Goal: Task Accomplishment & Management: Manage account settings

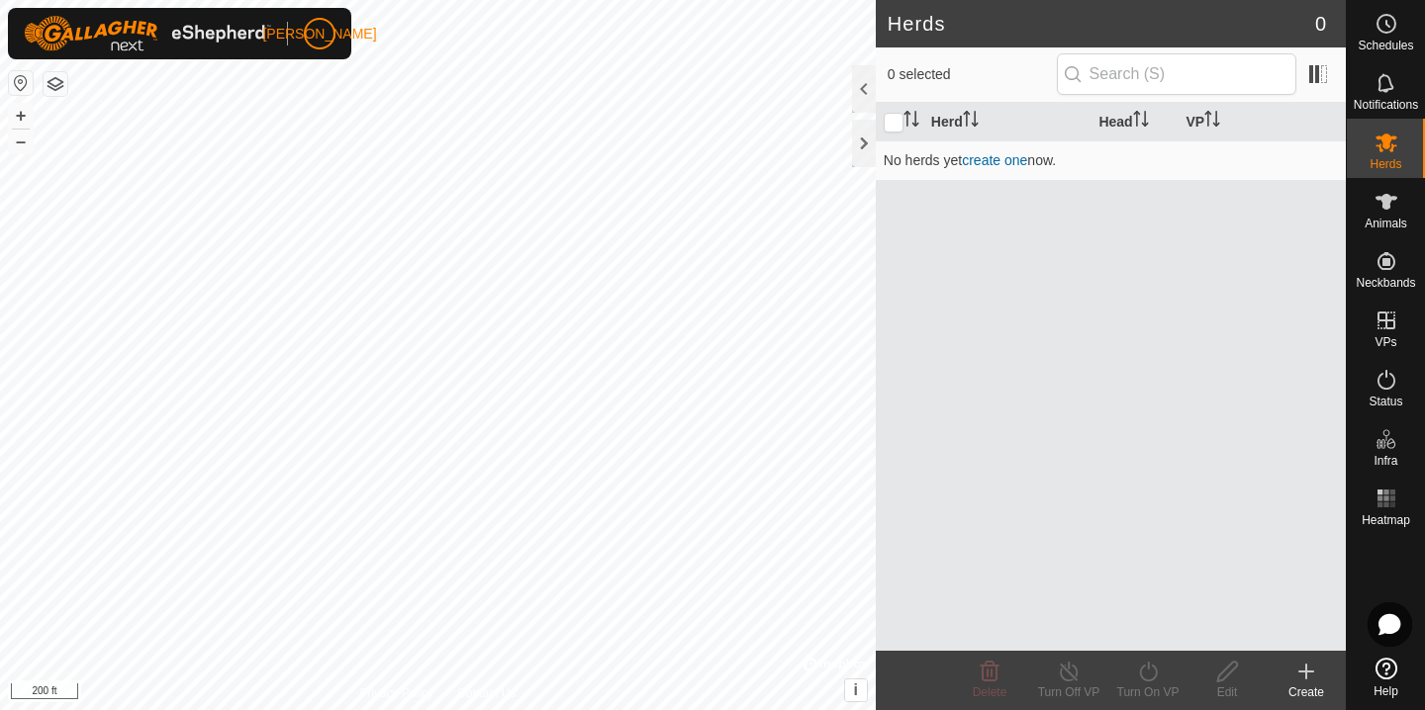
click at [1302, 672] on icon at bounding box center [1306, 672] width 14 height 0
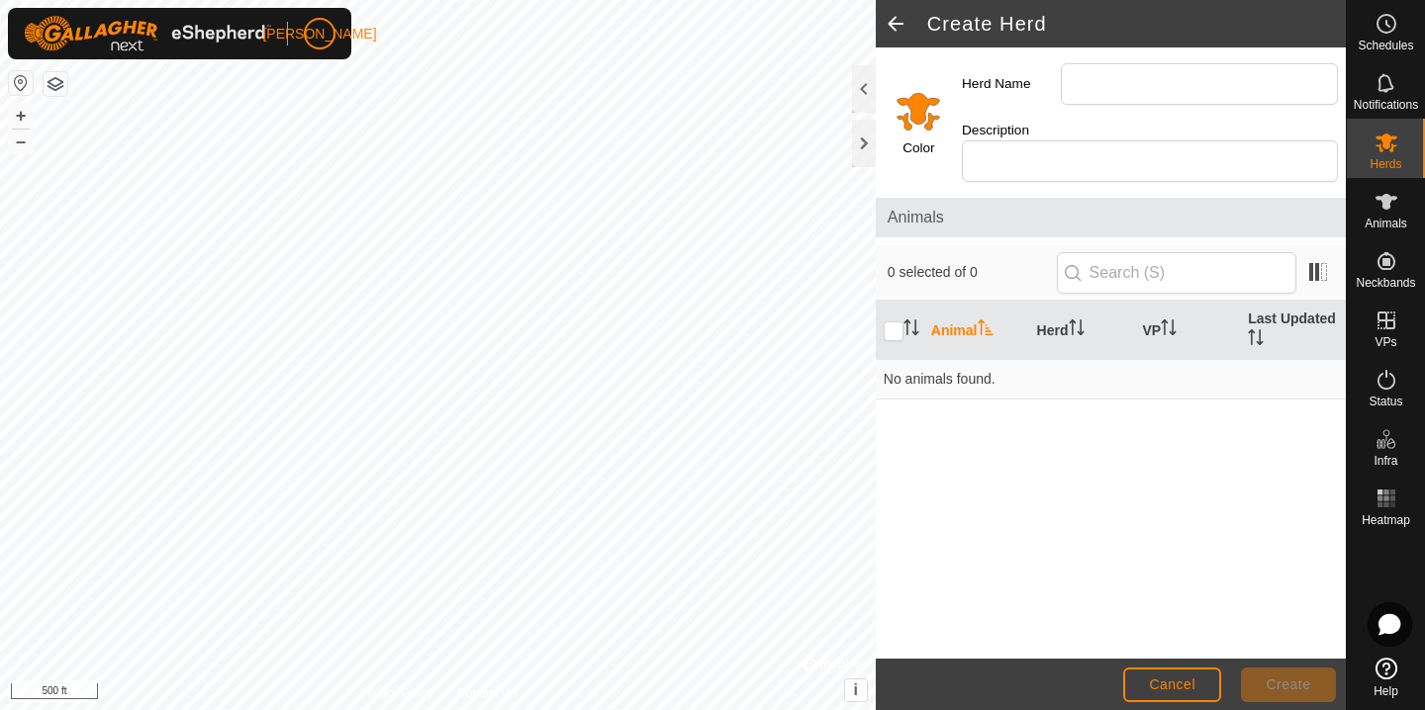
click at [887, 20] on span at bounding box center [896, 23] width 40 height 47
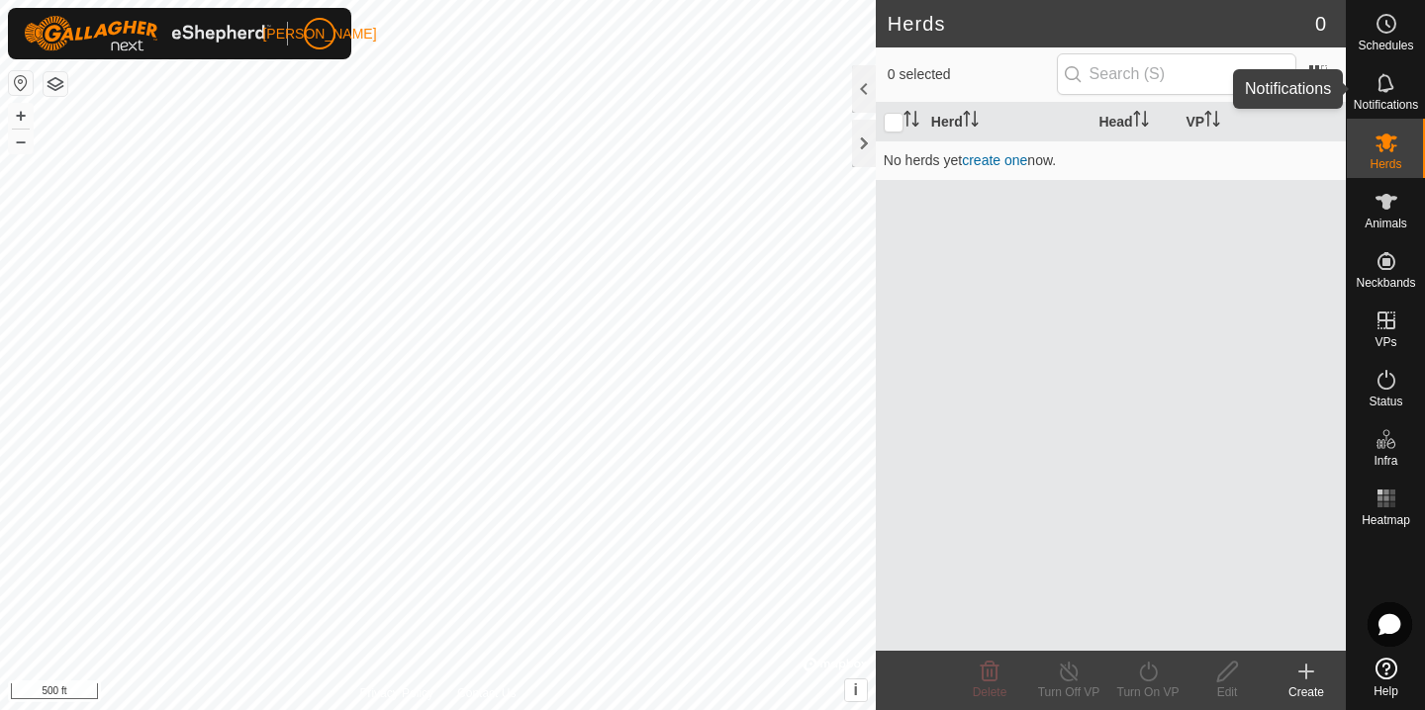
click at [1385, 99] on span "Notifications" at bounding box center [1385, 105] width 64 height 12
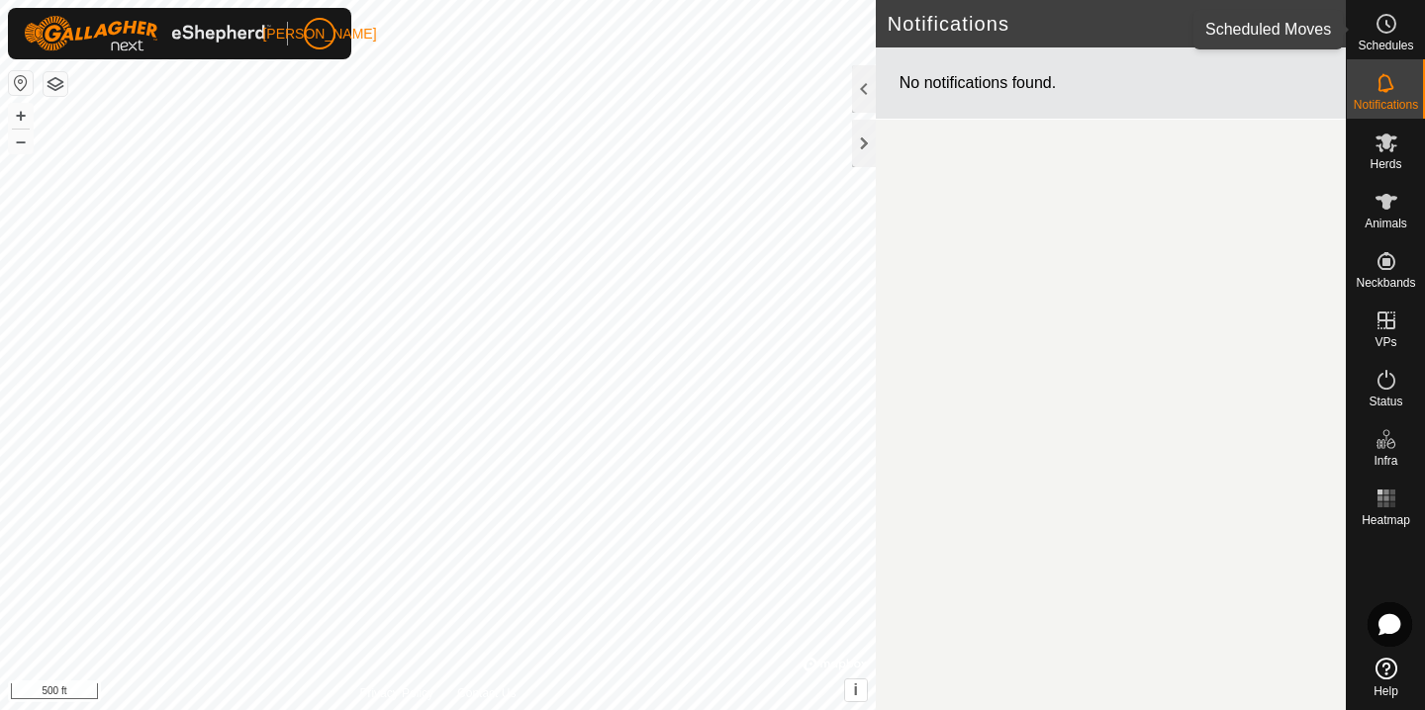
click at [1377, 37] on es-schedule-vp-svg-icon at bounding box center [1386, 24] width 36 height 32
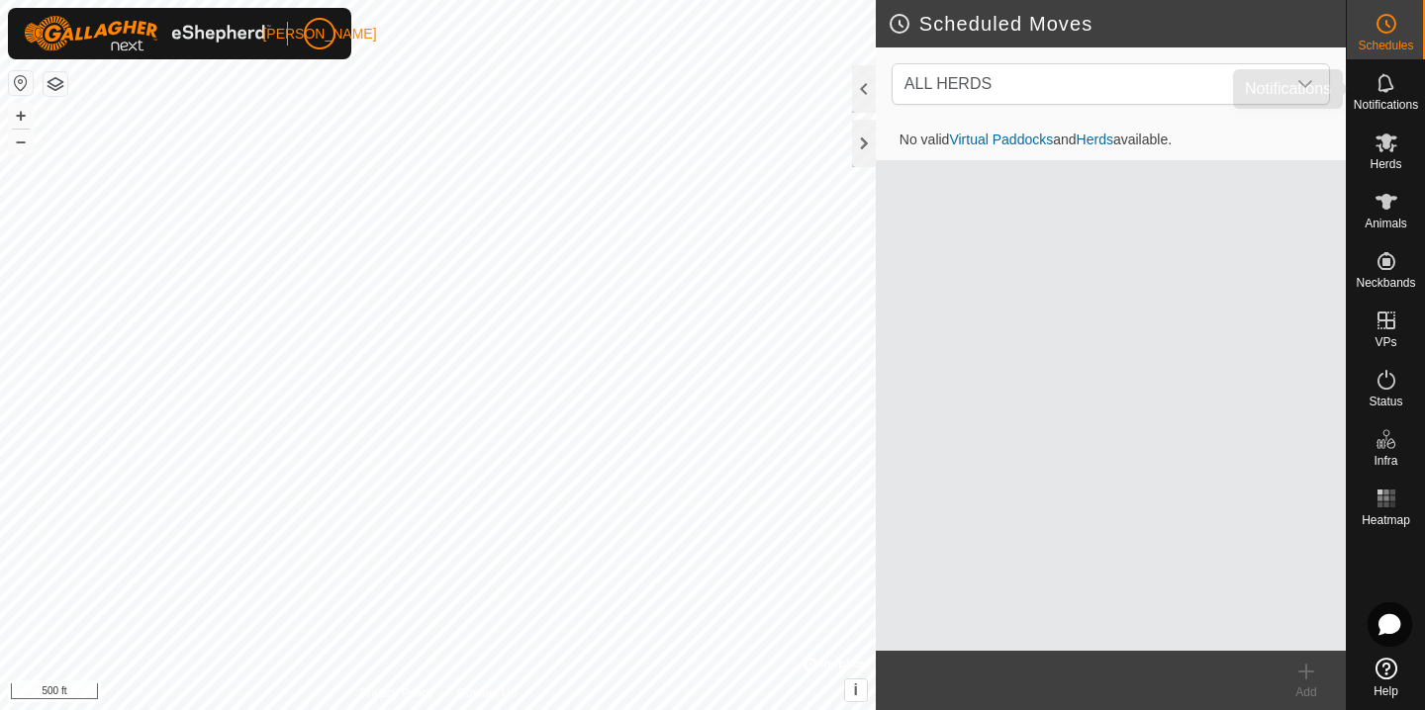
click at [1385, 93] on icon at bounding box center [1386, 83] width 24 height 24
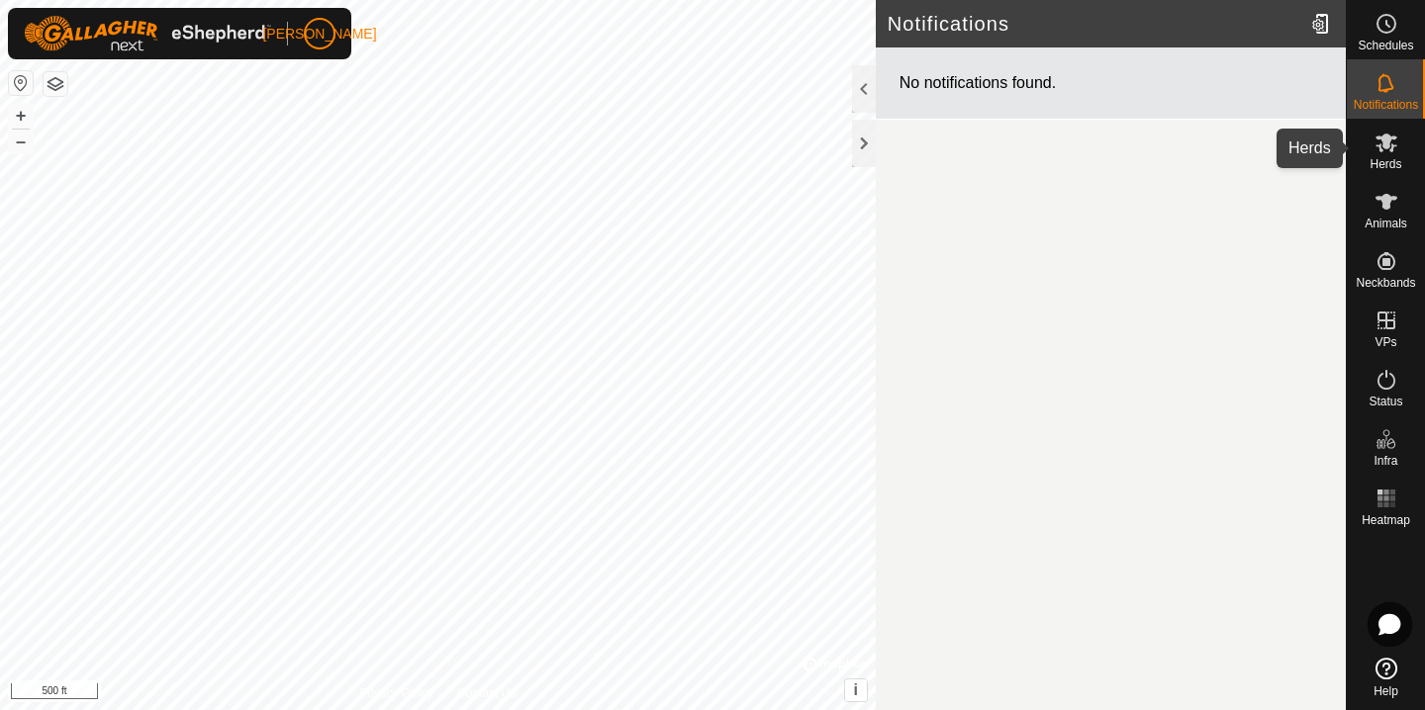
click at [1386, 159] on span "Herds" at bounding box center [1385, 164] width 32 height 12
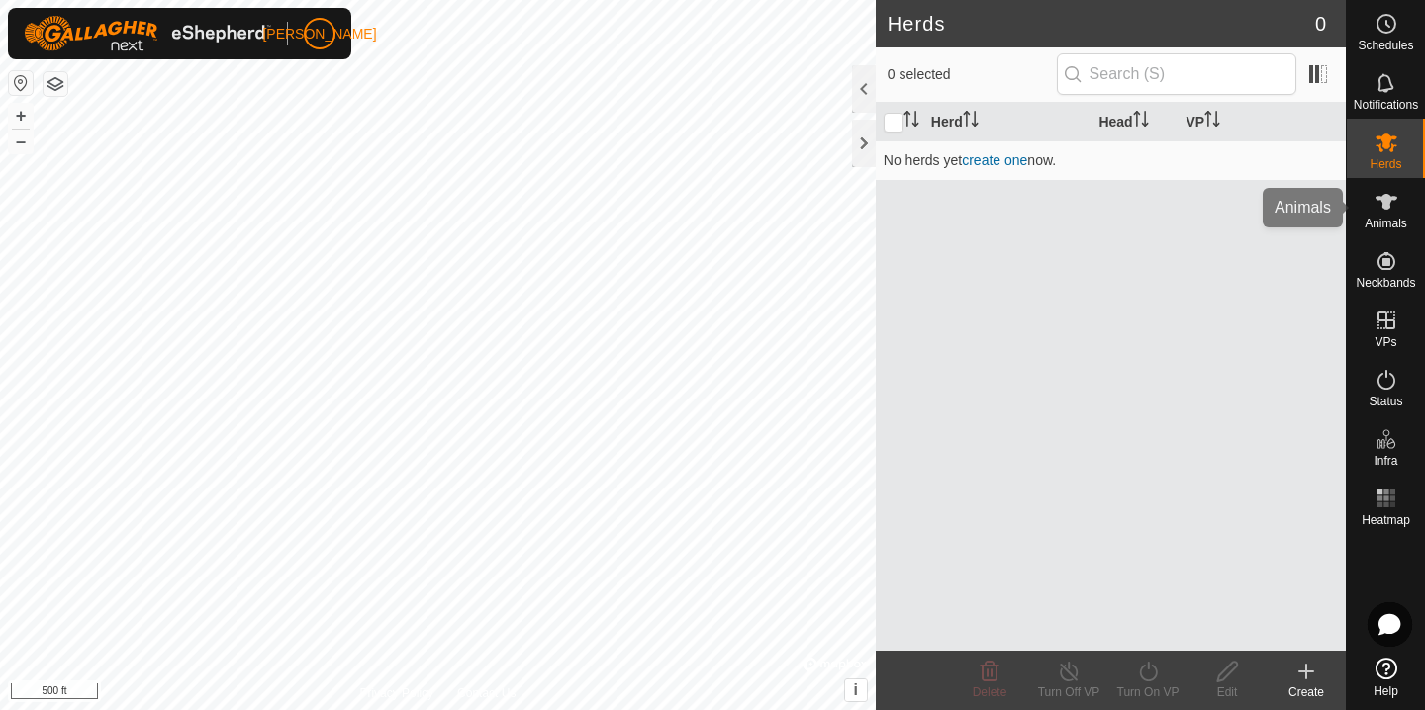
click at [1399, 233] on div "Animals" at bounding box center [1385, 207] width 78 height 59
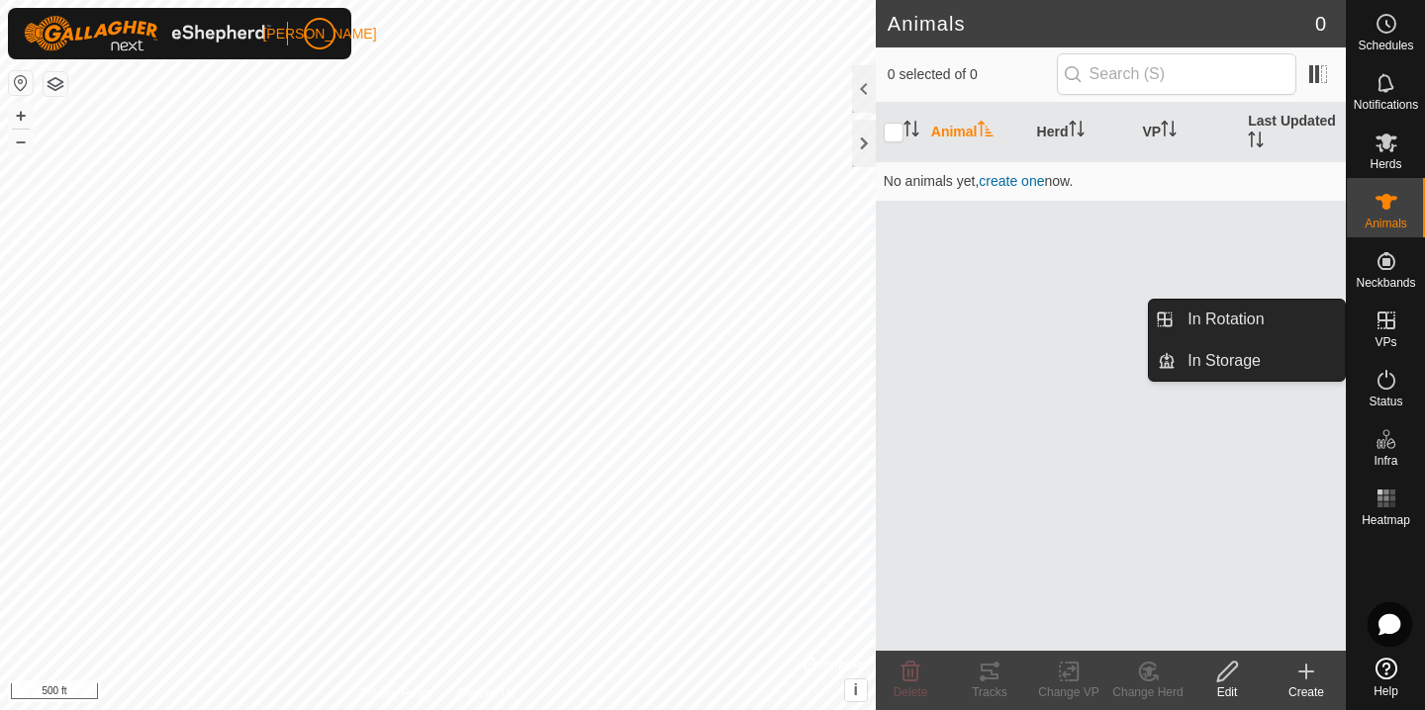
click at [1382, 337] on span "VPs" at bounding box center [1385, 342] width 22 height 12
click at [1287, 321] on link "In Rotation" at bounding box center [1259, 320] width 169 height 40
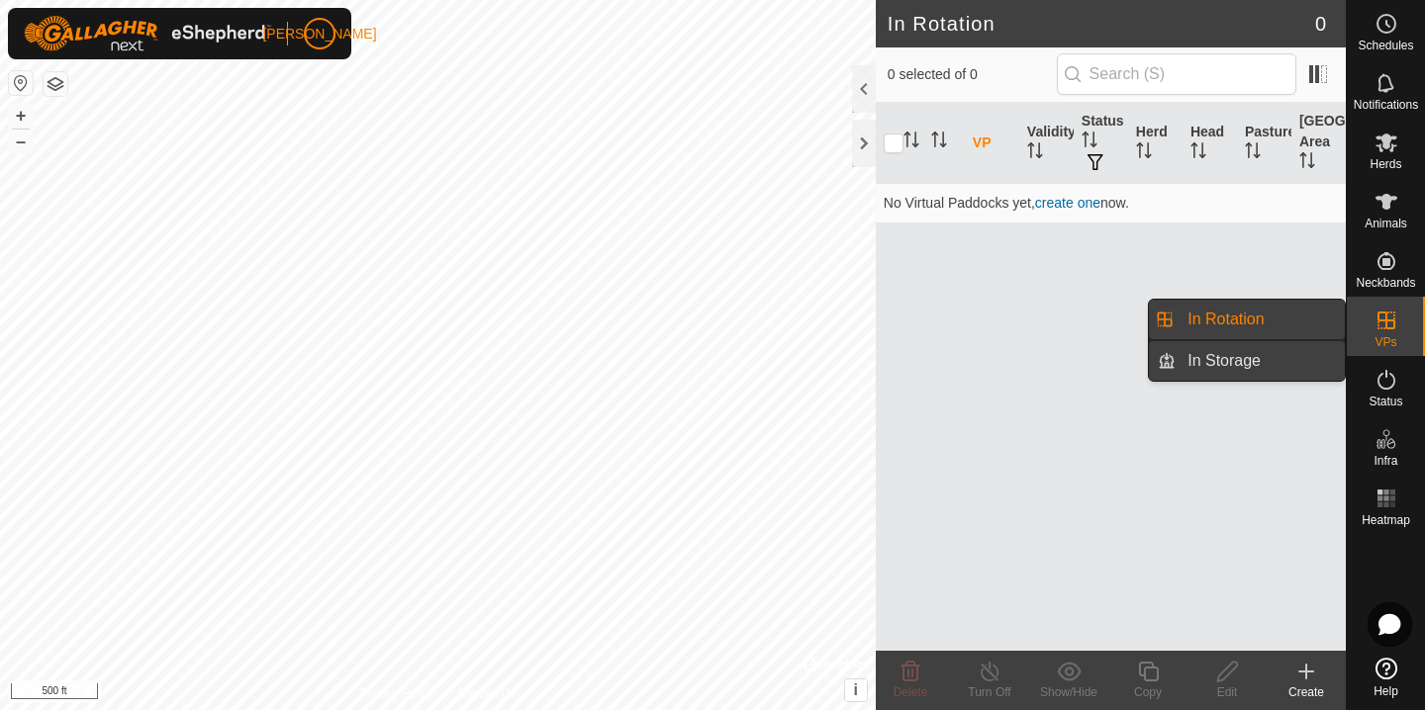
click at [1266, 358] on link "In Storage" at bounding box center [1259, 361] width 169 height 40
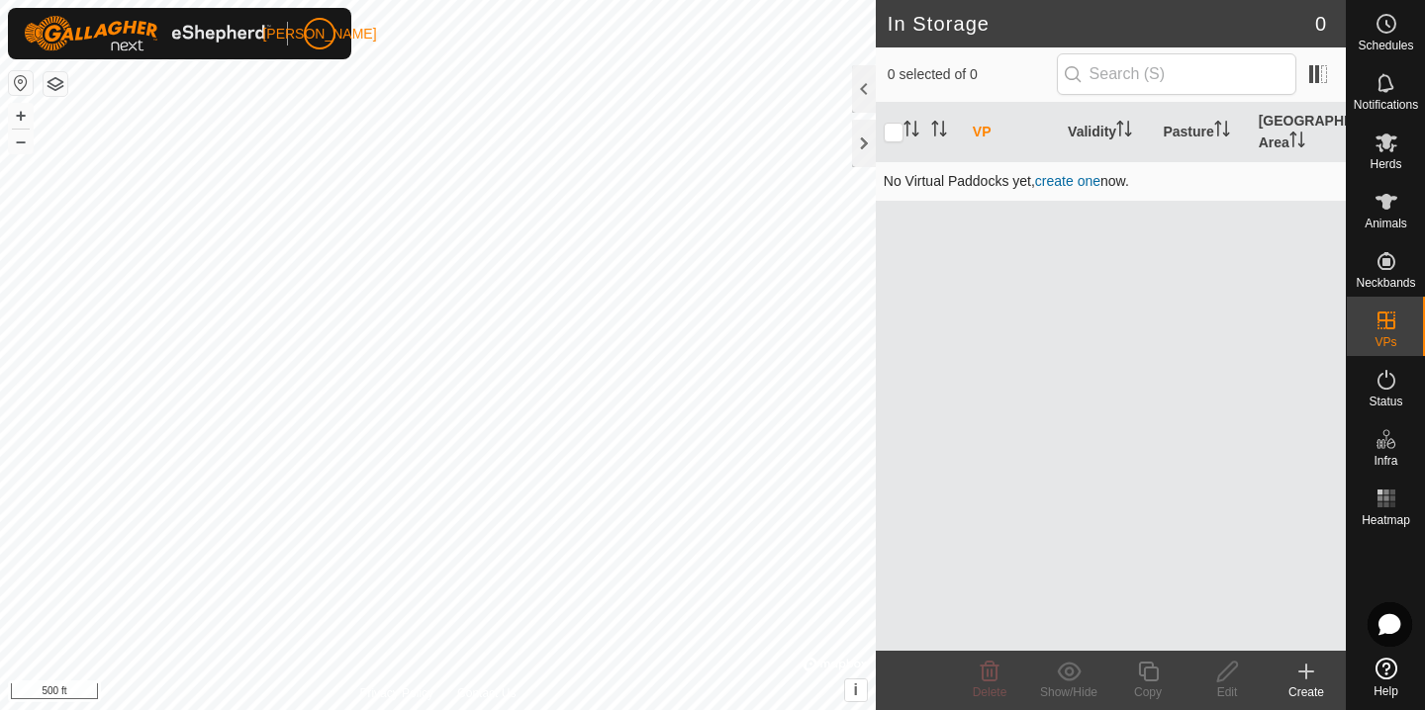
click at [1083, 181] on link "create one" at bounding box center [1067, 181] width 65 height 16
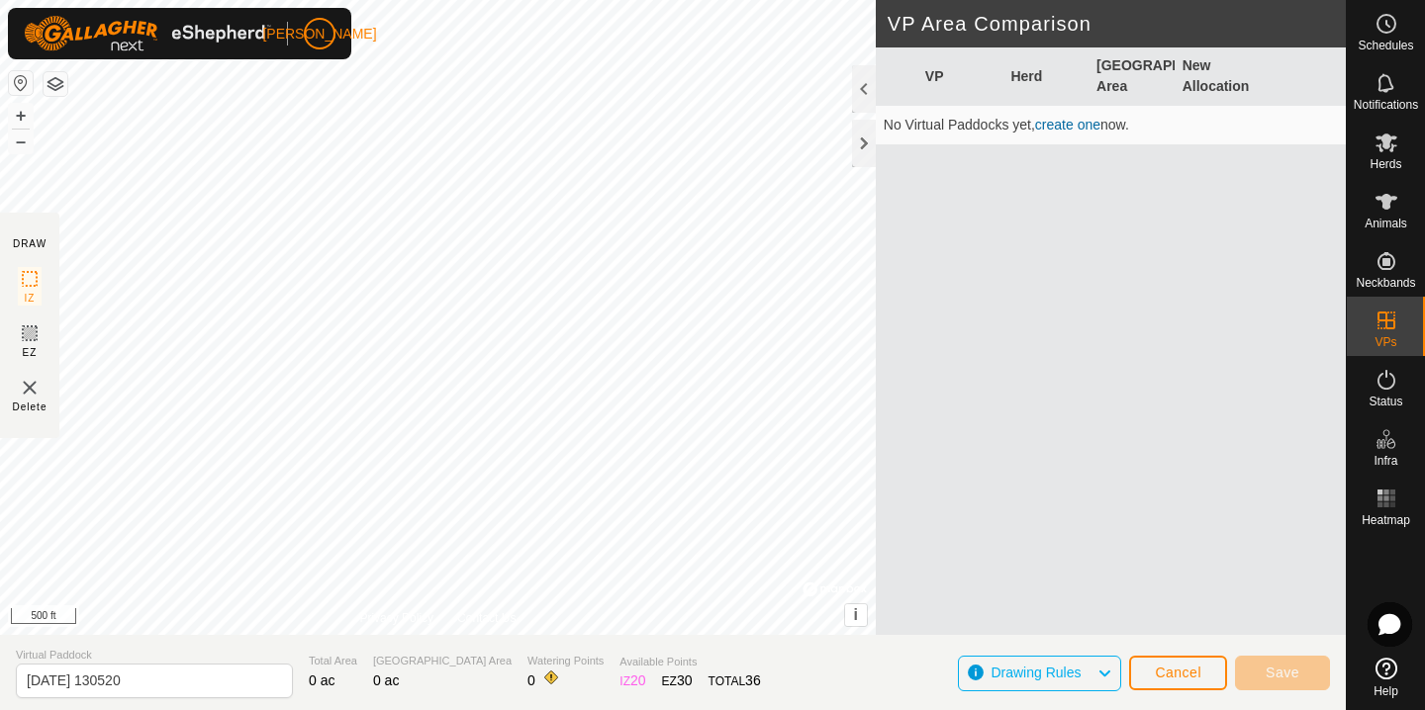
click at [38, 386] on img at bounding box center [30, 388] width 24 height 24
click at [14, 398] on div "Delete" at bounding box center [30, 395] width 35 height 39
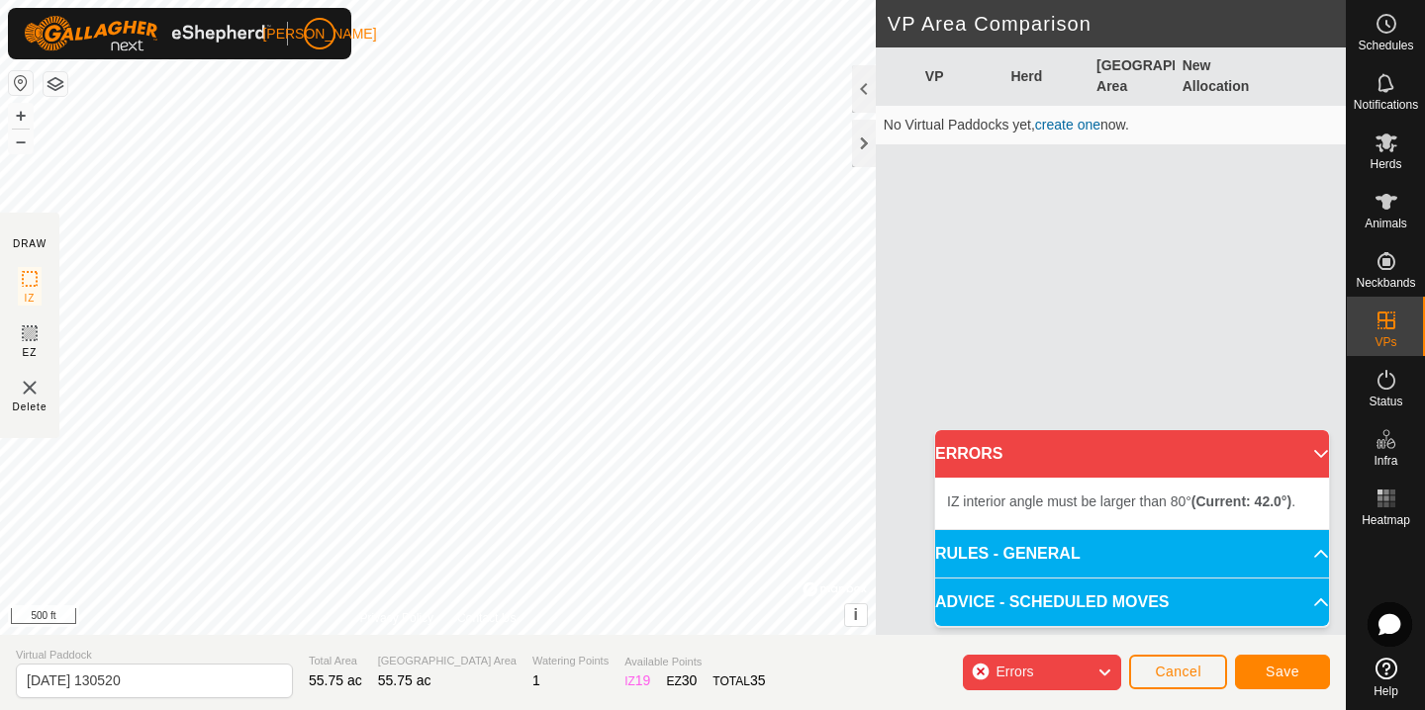
click at [24, 388] on img at bounding box center [30, 388] width 24 height 24
click at [39, 397] on img at bounding box center [30, 388] width 24 height 24
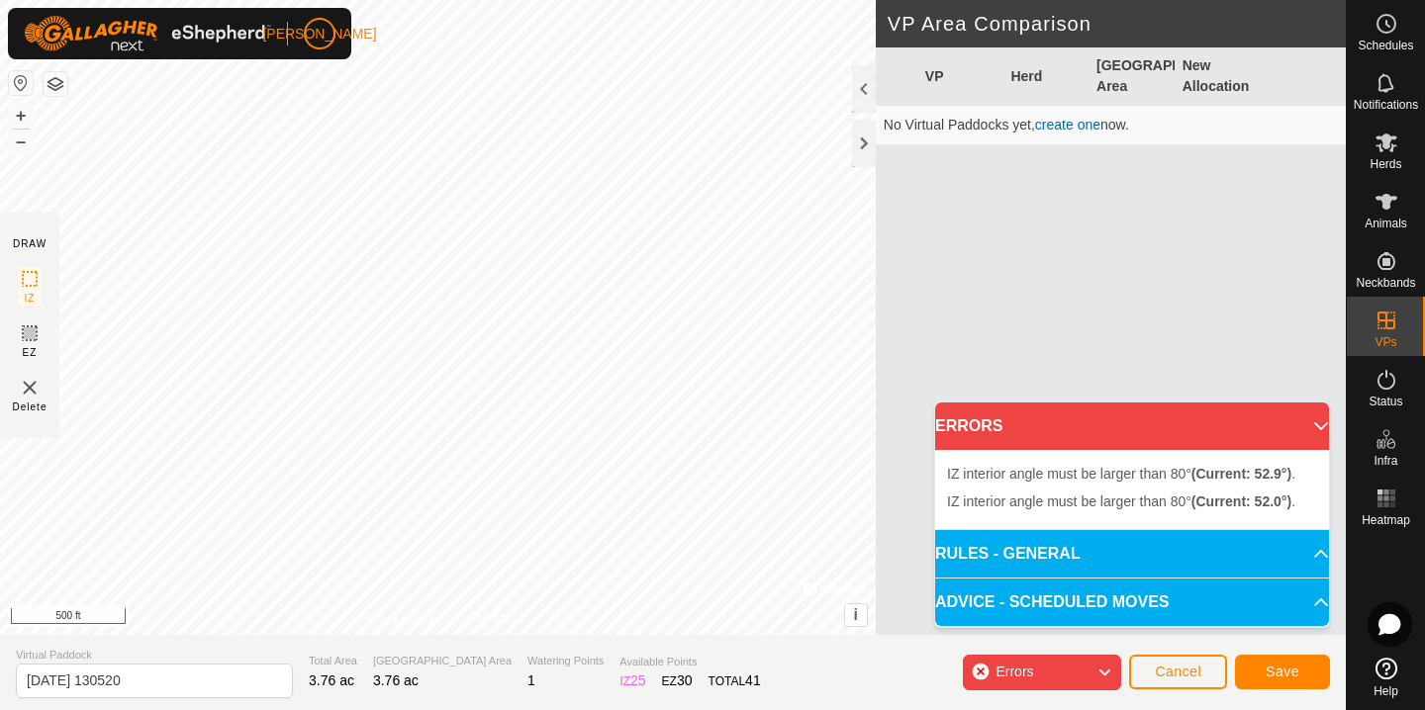
click at [28, 394] on img at bounding box center [30, 388] width 24 height 24
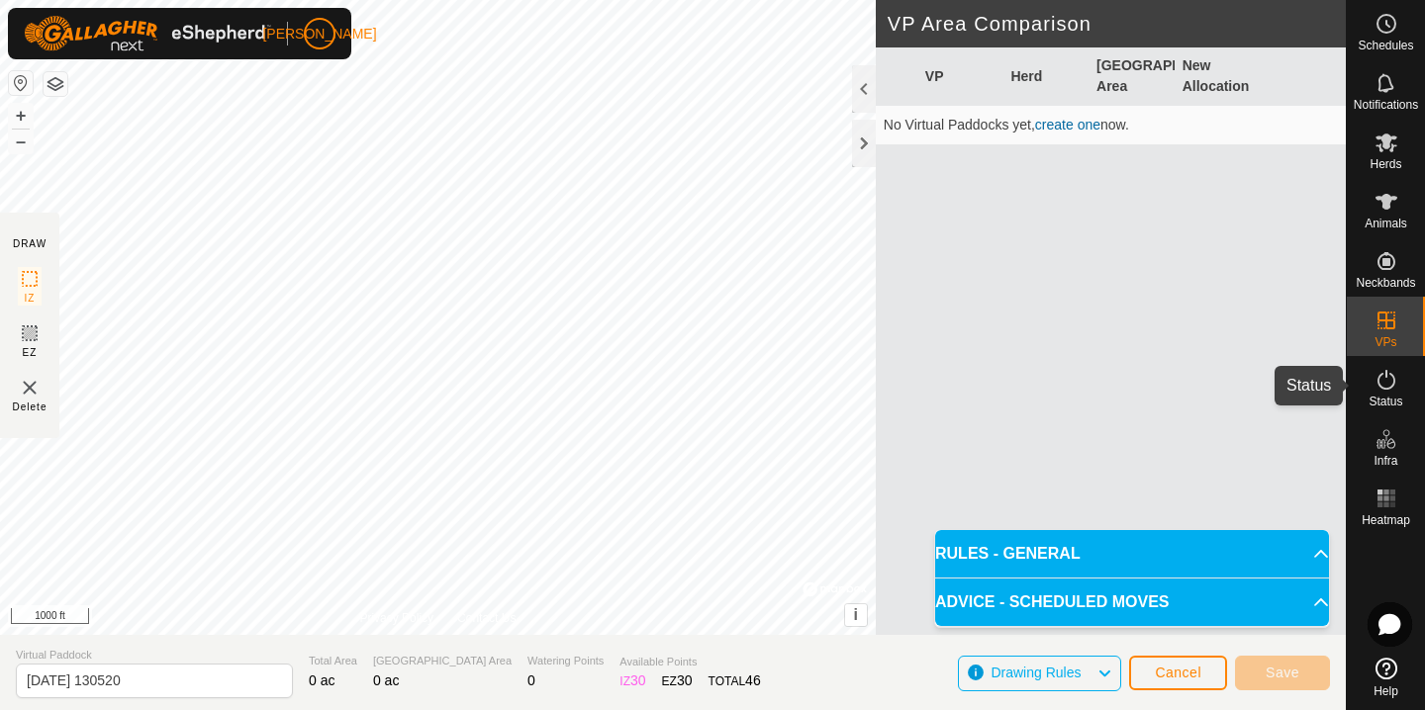
click at [1383, 404] on span "Status" at bounding box center [1385, 402] width 34 height 12
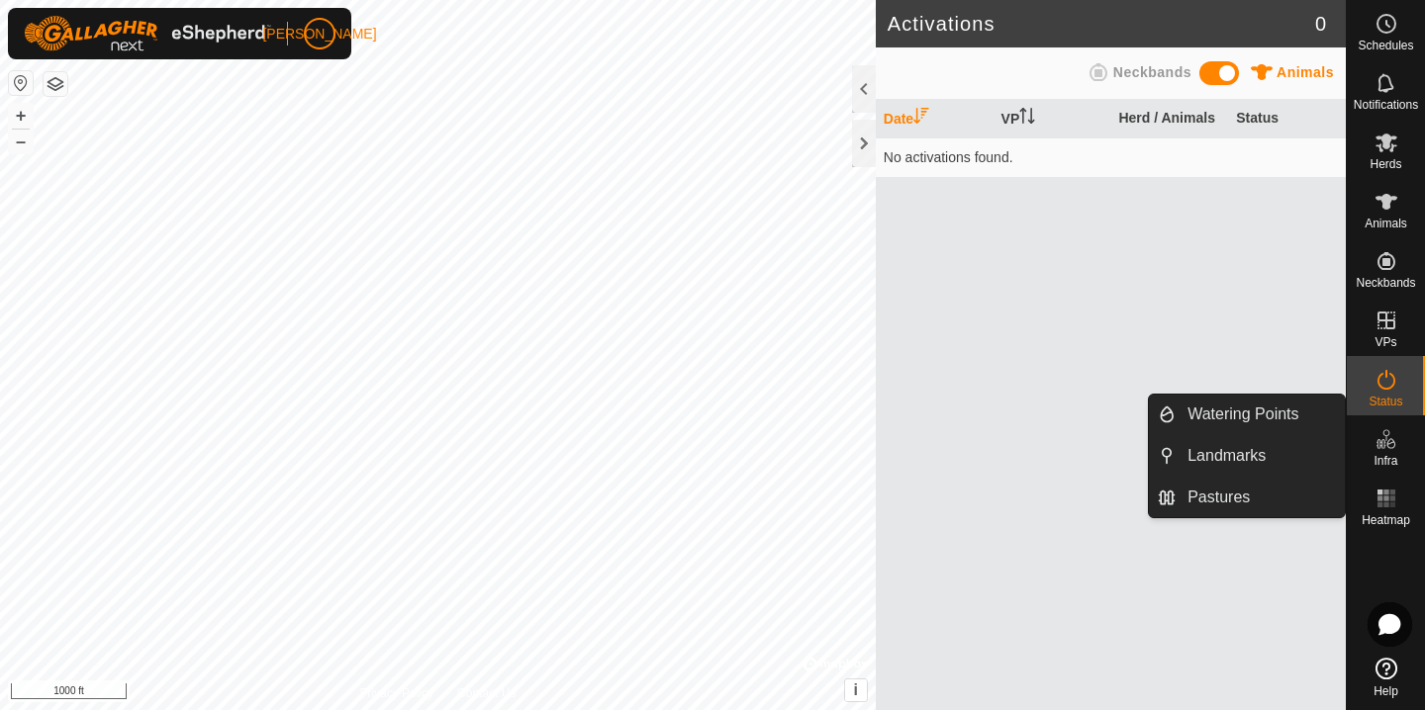
click at [1389, 461] on span "Infra" at bounding box center [1385, 461] width 24 height 12
click at [1286, 497] on link "Pastures" at bounding box center [1259, 498] width 169 height 40
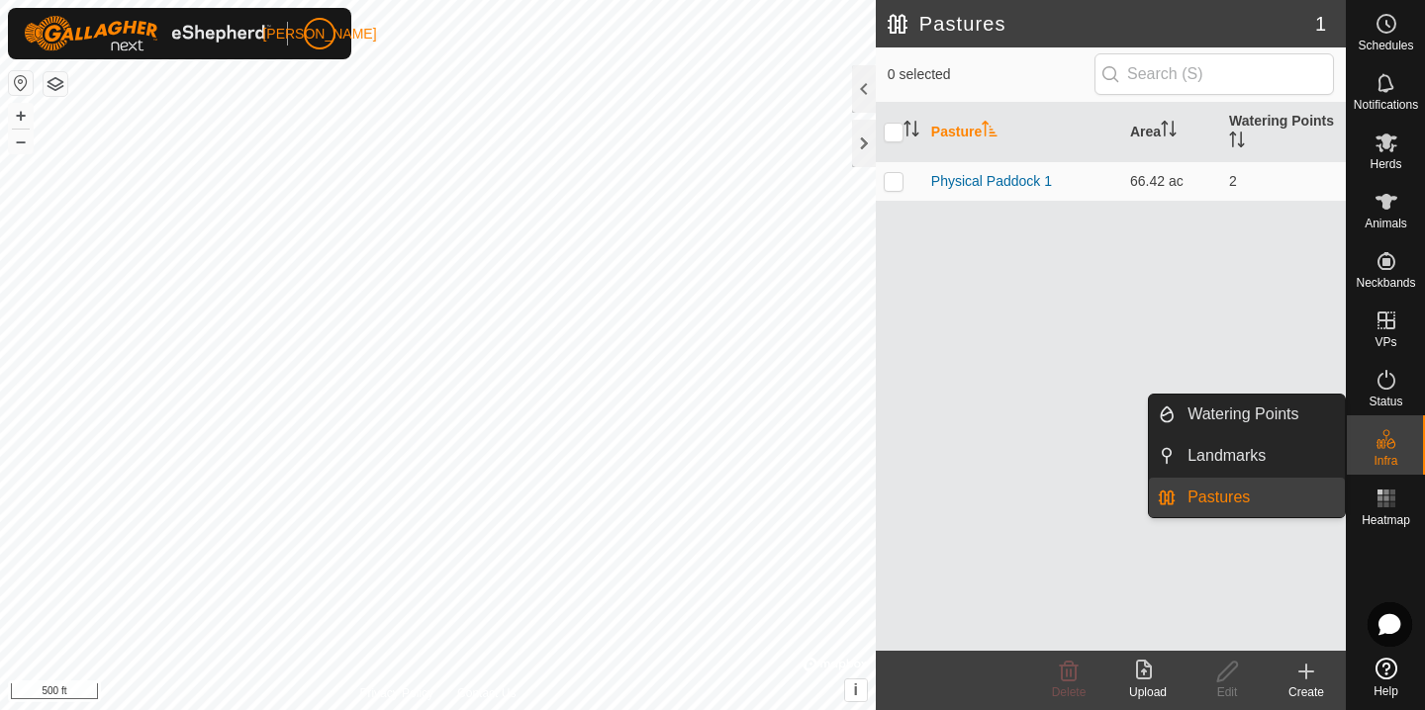
click at [1227, 512] on link "Pastures" at bounding box center [1259, 498] width 169 height 40
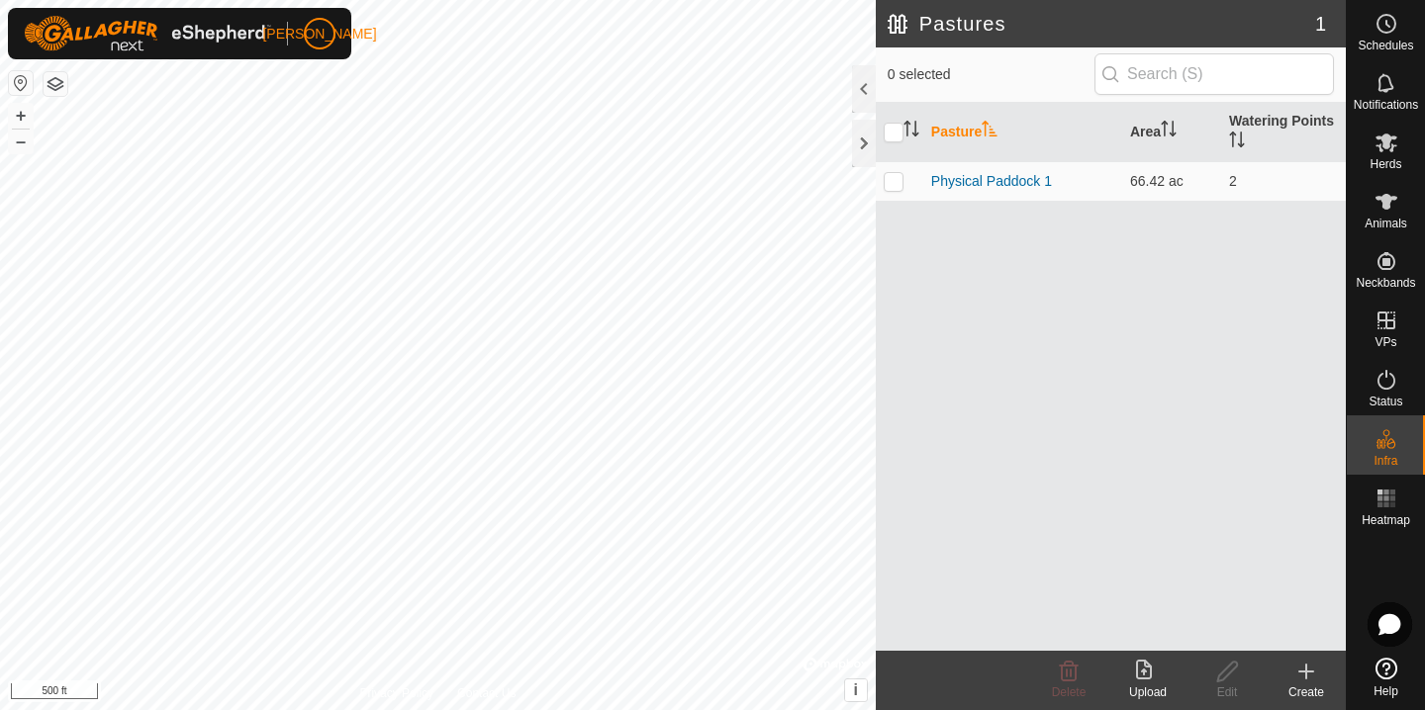
click at [1289, 679] on create-svg-icon at bounding box center [1305, 672] width 79 height 24
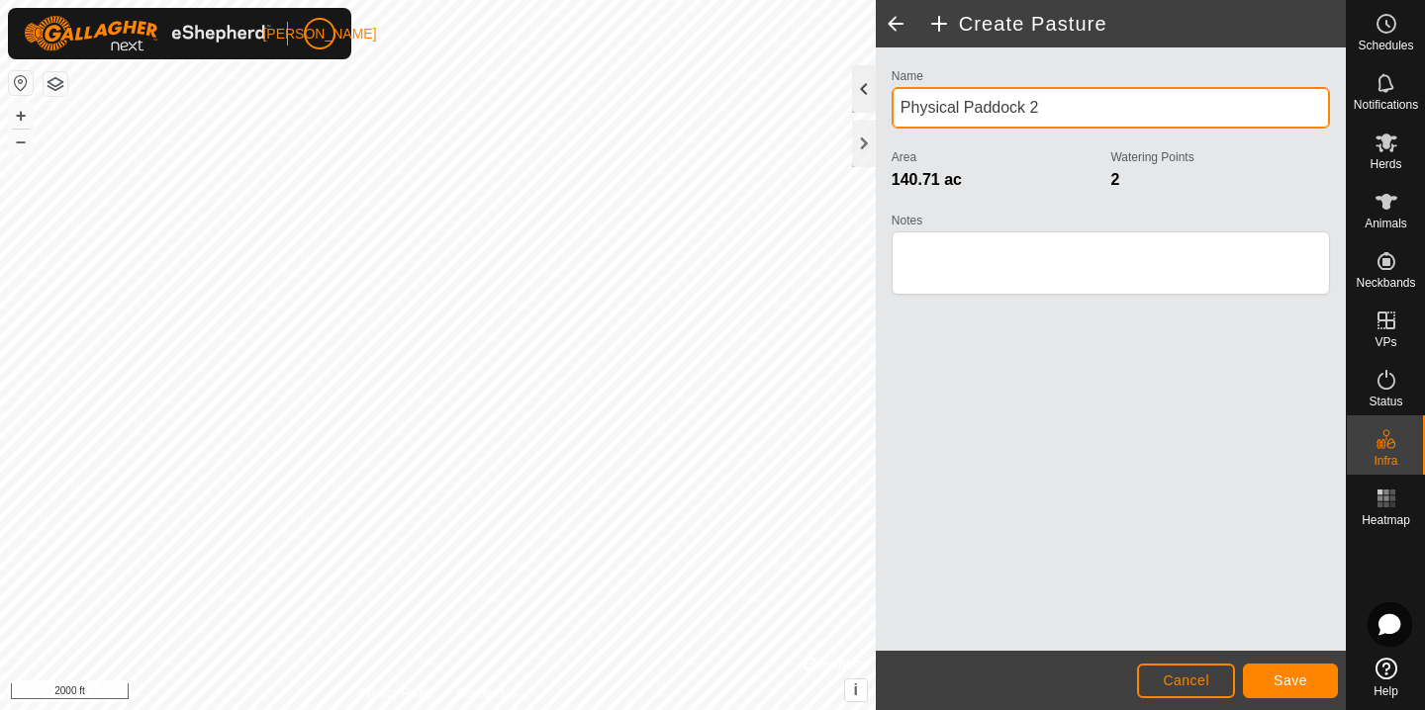
click at [801, 106] on div "Privacy Policy Contact Us + – ⇧ i © Mapbox , © OpenStreetMap , Improve this map…" at bounding box center [672, 355] width 1345 height 710
drag, startPoint x: 1060, startPoint y: 98, endPoint x: 865, endPoint y: 95, distance: 194.9
click at [876, 102] on div "Create Pasture Name Physical Paddock 2 Area 140.71 ac Watering Points 2 Notes C…" at bounding box center [1111, 355] width 470 height 710
type input "Pasture 1"
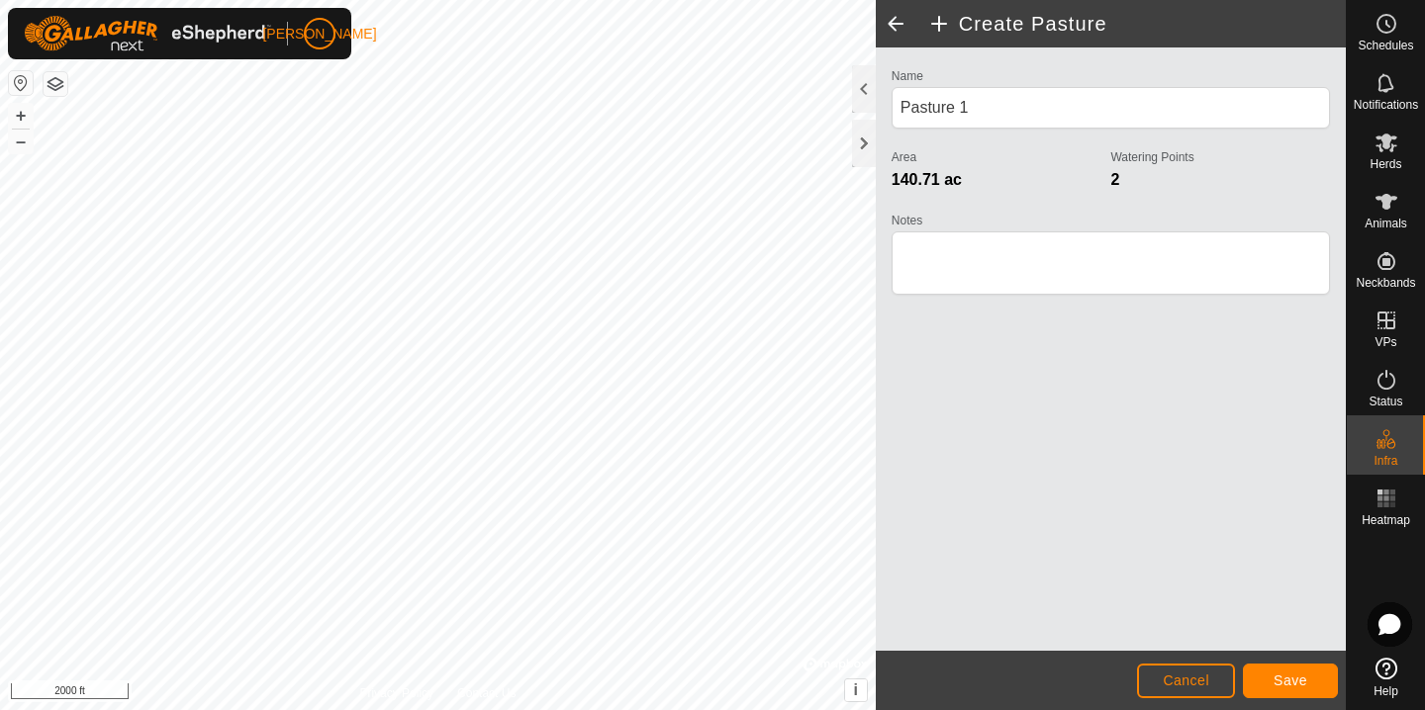
click at [894, 28] on span at bounding box center [896, 23] width 40 height 47
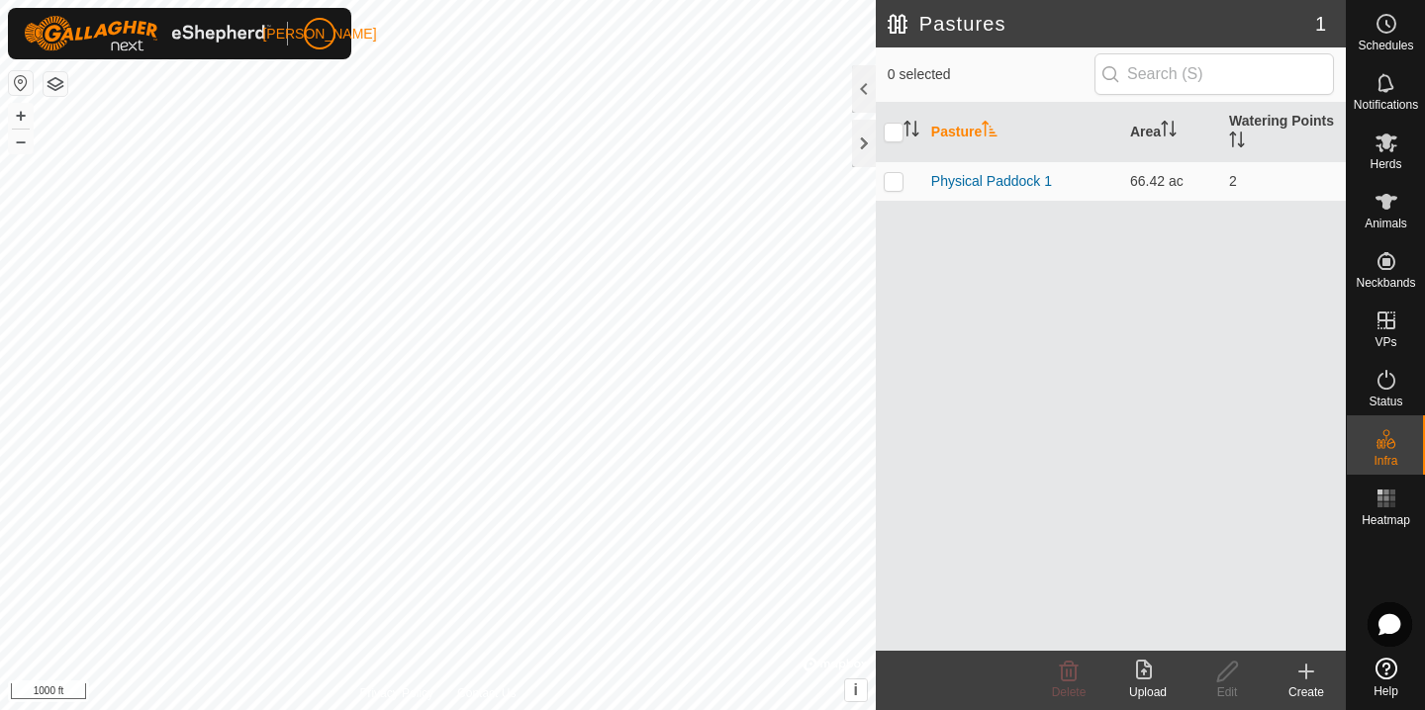
click at [1300, 692] on div "Create" at bounding box center [1305, 693] width 79 height 18
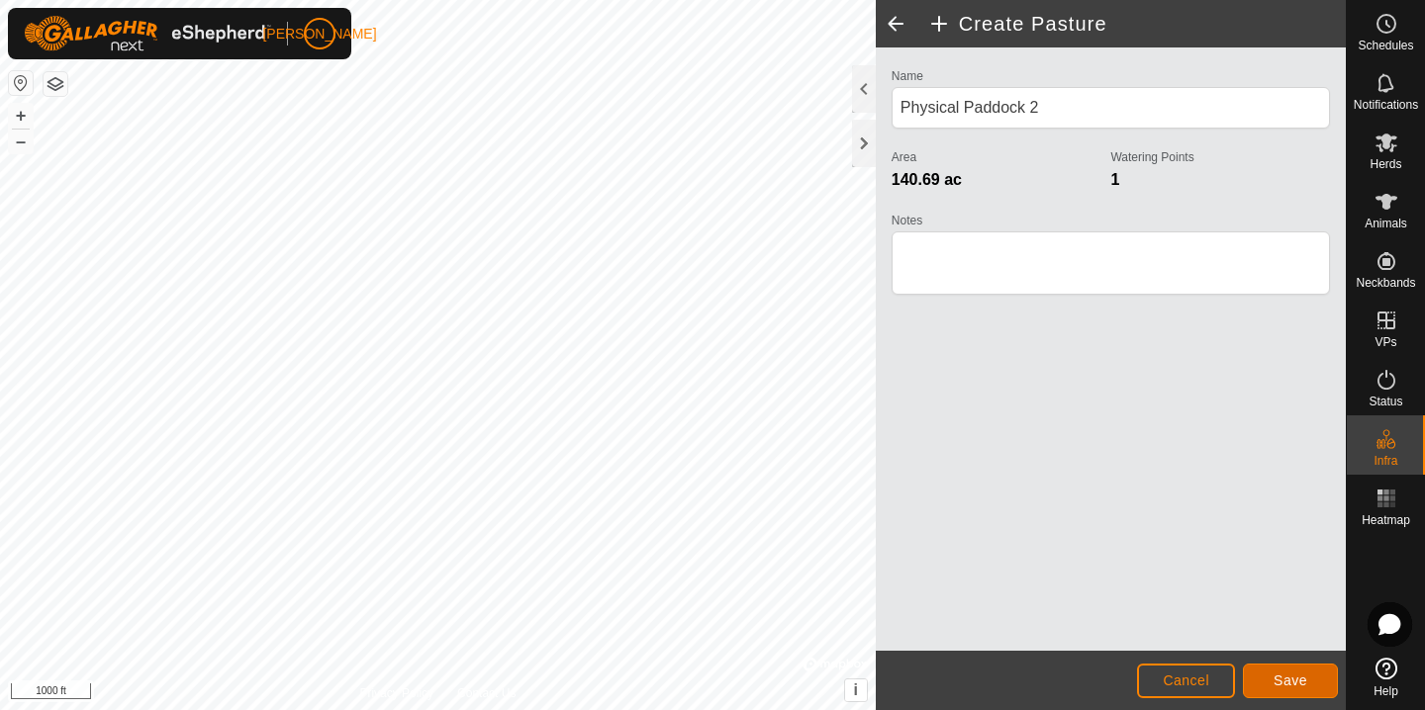
click at [1281, 665] on button "Save" at bounding box center [1290, 681] width 95 height 35
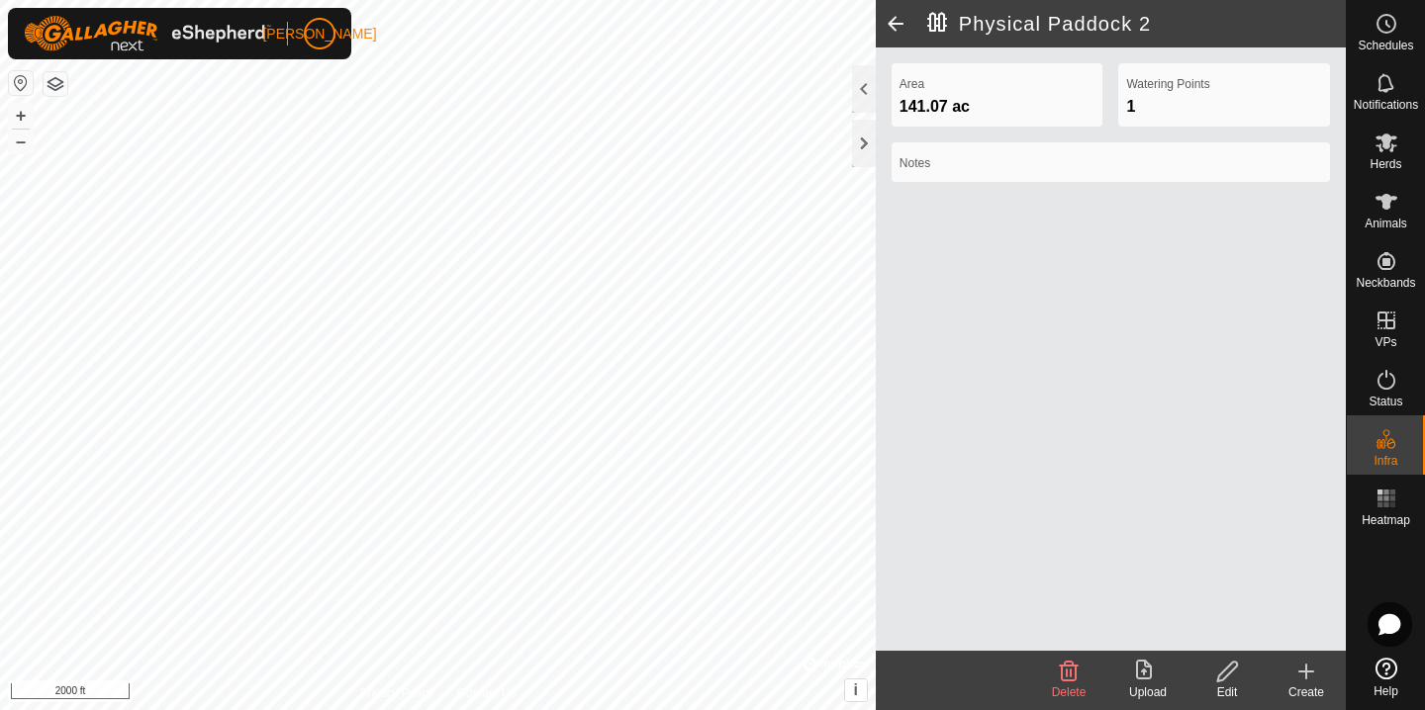
click at [1228, 679] on icon at bounding box center [1227, 672] width 25 height 24
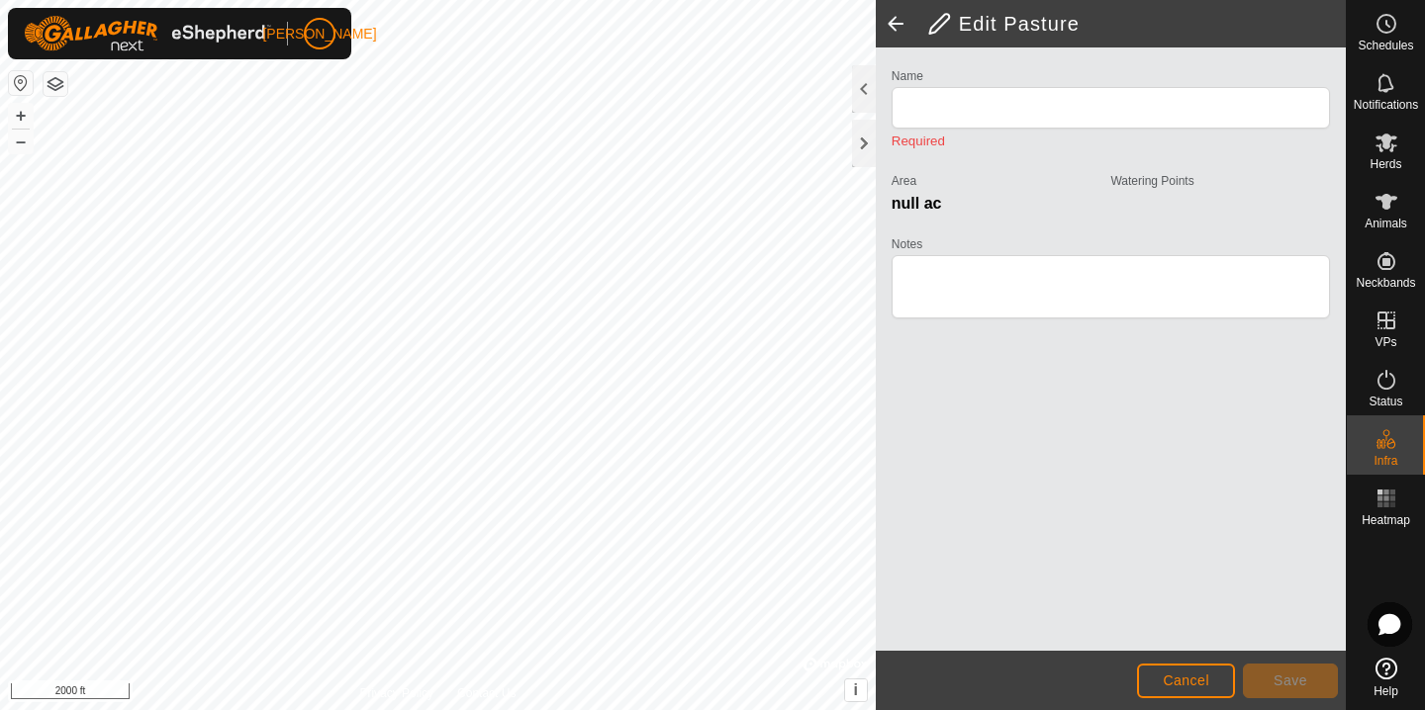
type input "Physical Paddock 2"
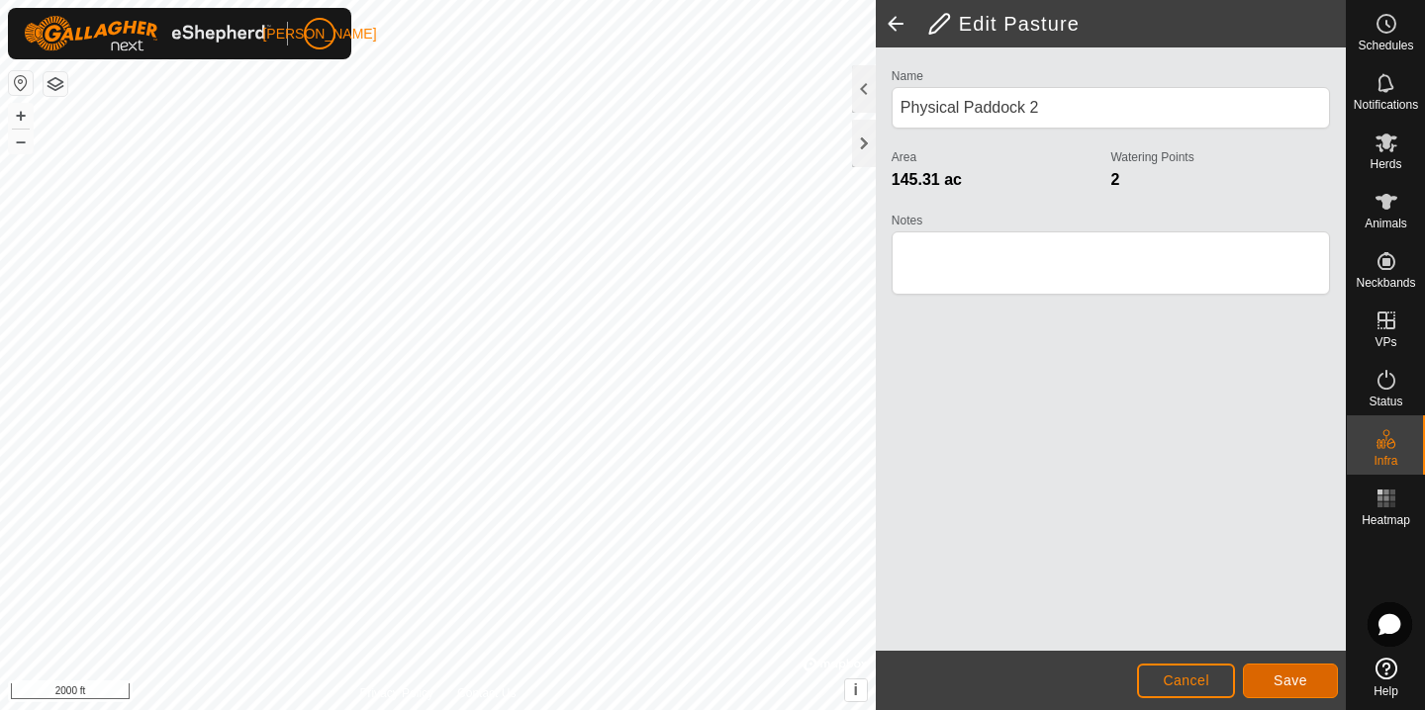
click at [1281, 686] on span "Save" at bounding box center [1290, 681] width 34 height 16
